Goal: Information Seeking & Learning: Learn about a topic

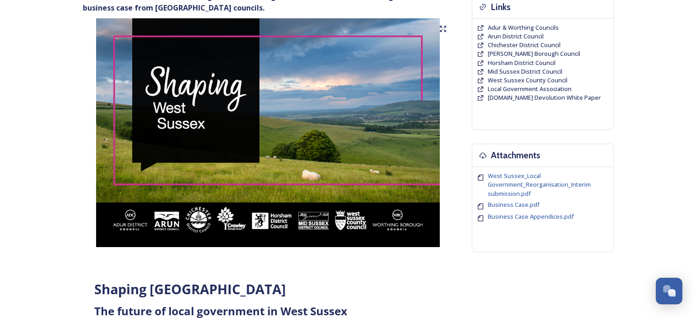
scroll to position [229, 0]
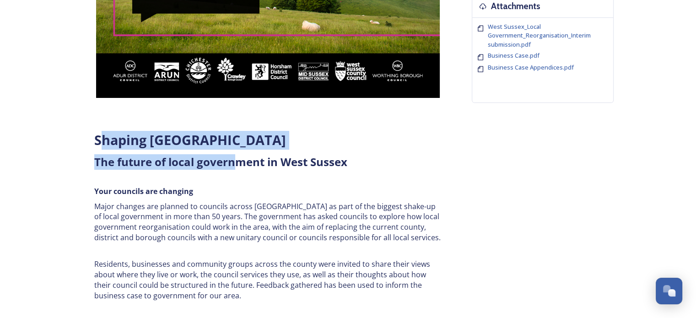
drag, startPoint x: 105, startPoint y: 140, endPoint x: 236, endPoint y: 155, distance: 131.8
click at [235, 155] on div "Shaping [GEOGRAPHIC_DATA] ﻿﻿﻿The future of local government in [GEOGRAPHIC_DATA…" at bounding box center [268, 261] width 362 height 272
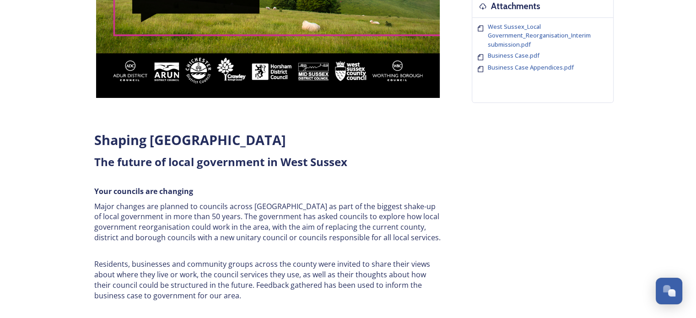
click at [284, 162] on strong "﻿﻿﻿The future of local government in [GEOGRAPHIC_DATA]" at bounding box center [220, 161] width 253 height 15
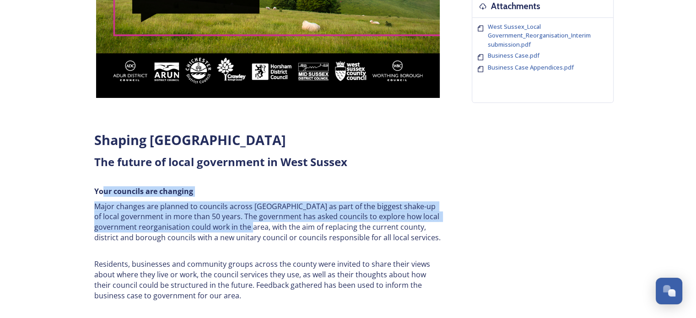
drag, startPoint x: 101, startPoint y: 195, endPoint x: 276, endPoint y: 227, distance: 178.3
click at [272, 227] on div "Shaping [GEOGRAPHIC_DATA] ﻿﻿﻿The future of local government in [GEOGRAPHIC_DATA…" at bounding box center [268, 261] width 362 height 272
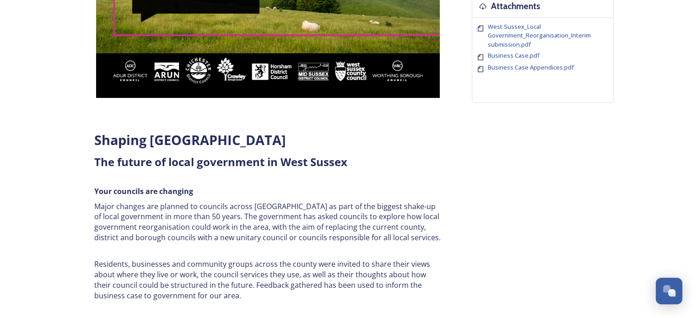
click at [346, 227] on p "Major changes are planned to councils across [GEOGRAPHIC_DATA] as part of the b…" at bounding box center [268, 222] width 348 height 42
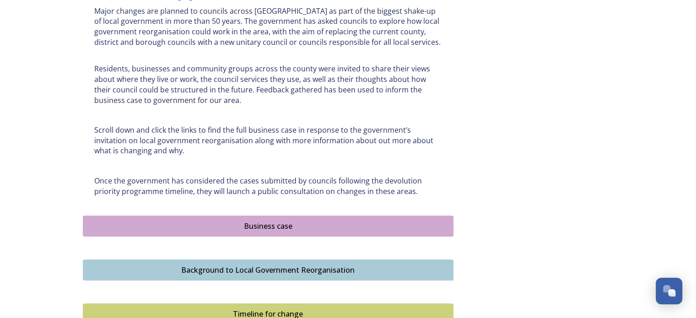
scroll to position [503, 0]
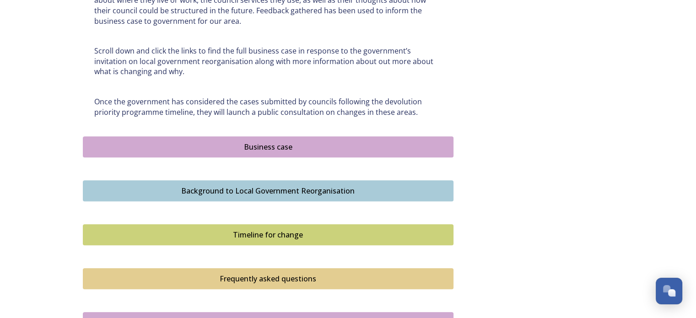
click at [282, 143] on div "Business case" at bounding box center [268, 146] width 361 height 11
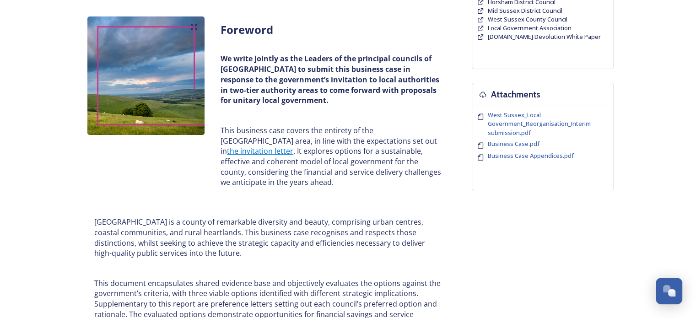
scroll to position [137, 0]
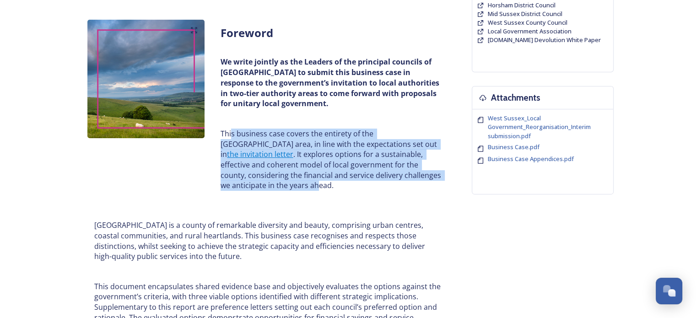
drag, startPoint x: 231, startPoint y: 133, endPoint x: 410, endPoint y: 175, distance: 184.2
click at [410, 175] on p "This business case covers the entirety of the [GEOGRAPHIC_DATA] area, in line w…" at bounding box center [331, 160] width 221 height 62
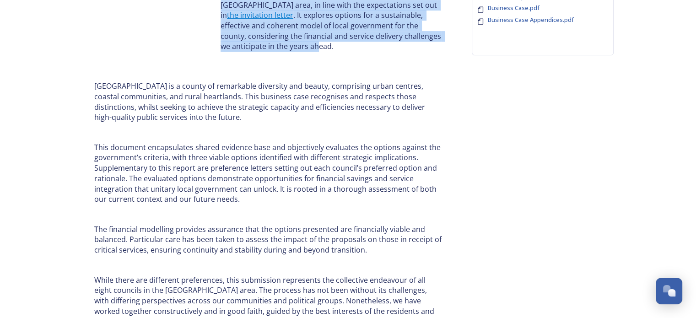
scroll to position [320, 0]
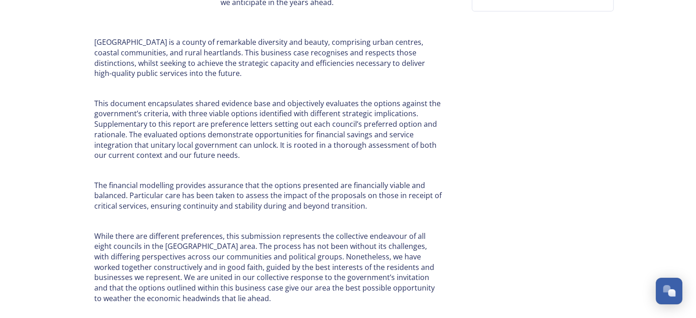
click at [233, 128] on p "This document encapsulates shared evidence base and objectively evaluates the o…" at bounding box center [268, 129] width 348 height 62
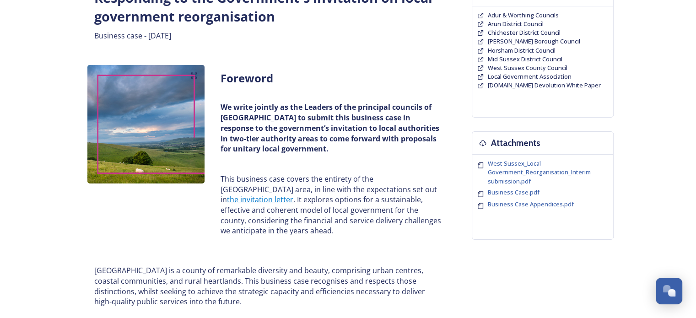
scroll to position [92, 0]
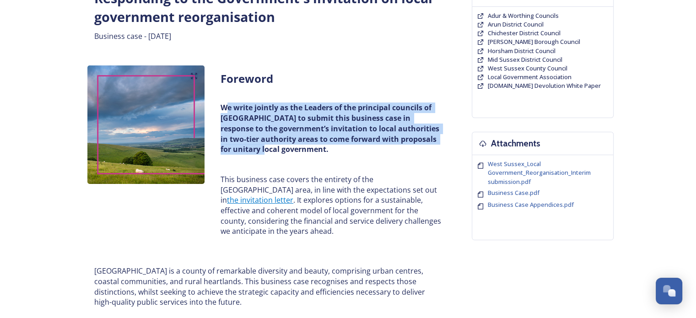
drag, startPoint x: 228, startPoint y: 108, endPoint x: 242, endPoint y: 148, distance: 42.3
click at [242, 148] on strong "We write jointly as the Leaders of the principal councils of [GEOGRAPHIC_DATA] …" at bounding box center [331, 129] width 221 height 52
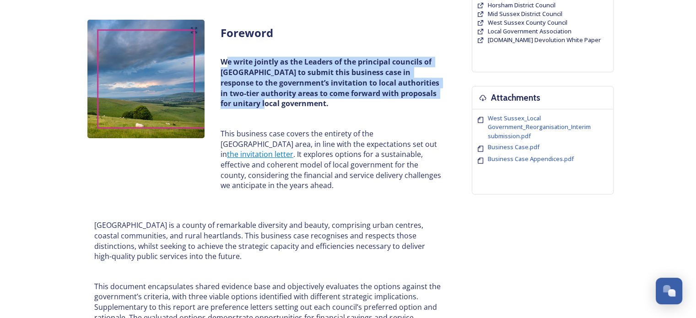
scroll to position [0, 0]
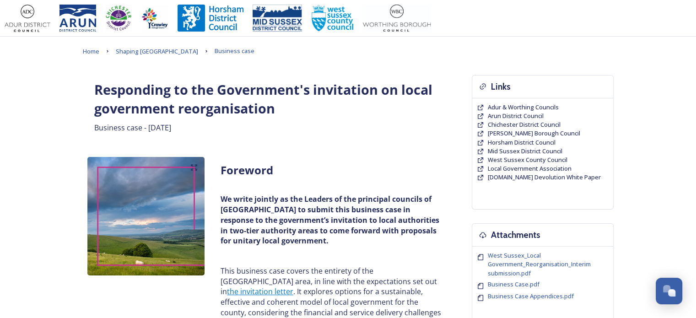
click at [282, 269] on p "This business case covers the entirety of the [GEOGRAPHIC_DATA] area, in line w…" at bounding box center [331, 297] width 221 height 62
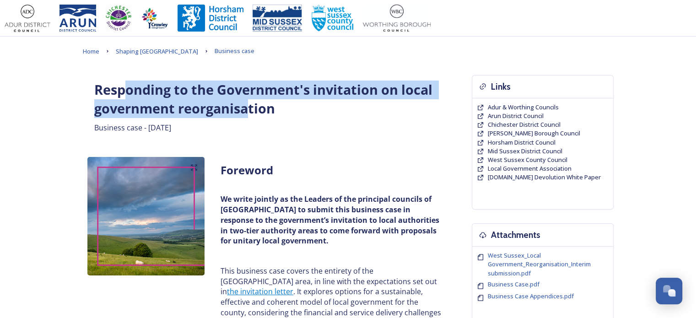
drag, startPoint x: 245, startPoint y: 109, endPoint x: 124, endPoint y: 87, distance: 123.3
click at [124, 87] on strong "Responding to the Government's invitation on local government reorganisation" at bounding box center [264, 99] width 341 height 37
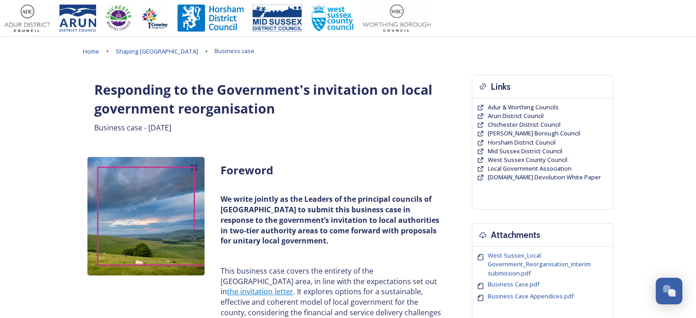
click at [305, 204] on strong "We write jointly as the Leaders of the principal councils of [GEOGRAPHIC_DATA] …" at bounding box center [331, 220] width 221 height 52
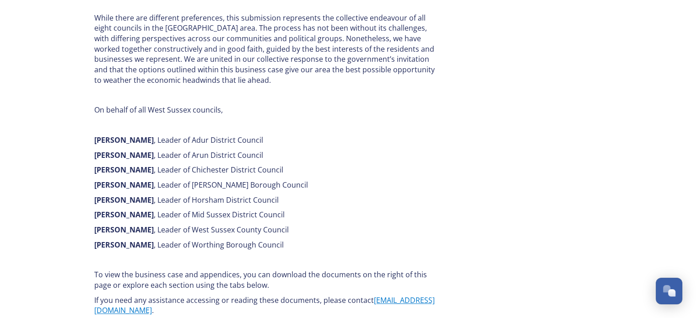
scroll to position [778, 0]
